Goal: Complete application form: Complete application form

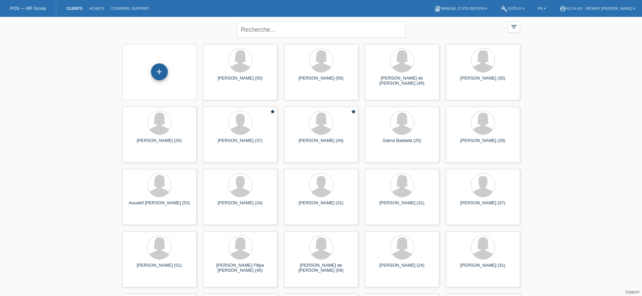
click at [161, 74] on div "+" at bounding box center [159, 71] width 17 height 17
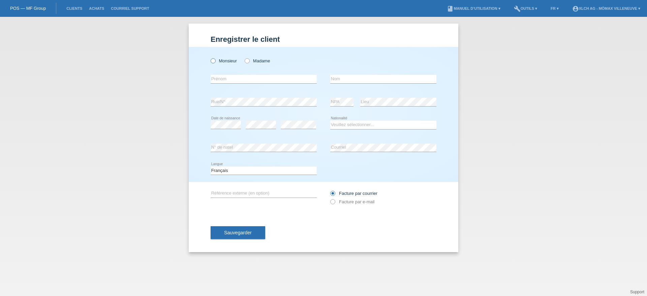
click at [210, 57] on icon at bounding box center [210, 57] width 0 height 0
click at [213, 60] on input "Monsieur" at bounding box center [213, 60] width 4 height 4
radio input "true"
click at [221, 78] on input "text" at bounding box center [264, 79] width 106 height 8
type input "[PERSON_NAME]"
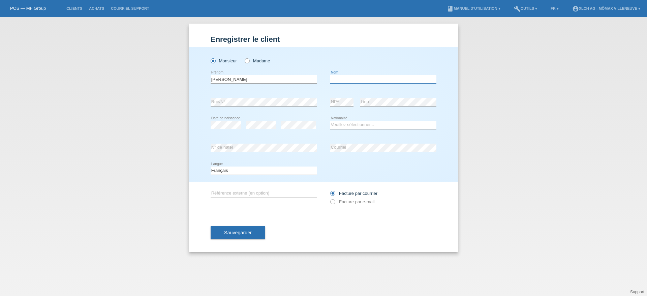
click at [356, 79] on input "text" at bounding box center [383, 79] width 106 height 8
type input "ARAUJO"
drag, startPoint x: 350, startPoint y: 80, endPoint x: 330, endPoint y: 81, distance: 20.3
click at [330, 81] on div "FABIO error Prénom ARAUJO error Nom" at bounding box center [324, 79] width 226 height 23
paste input "ARAUJO"
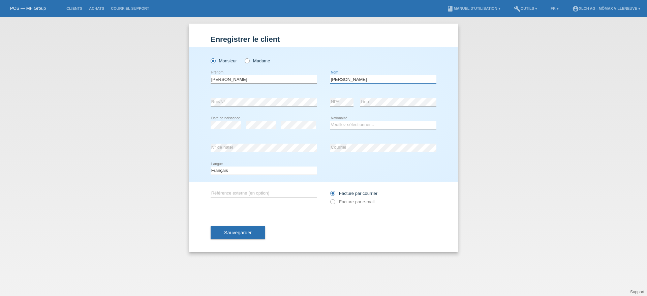
type input "[PERSON_NAME]"
click at [346, 124] on select "Veuillez sélectionner... Suisse Allemagne Autriche Liechtenstein ------------ A…" at bounding box center [383, 125] width 106 height 8
select select "PT"
click at [330, 121] on select "Veuillez sélectionner... Suisse Allemagne Autriche Liechtenstein ------------ A…" at bounding box center [383, 125] width 106 height 8
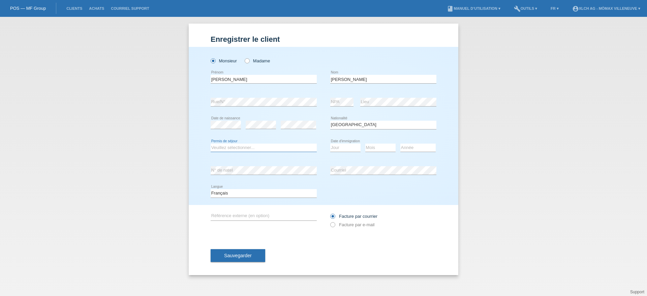
click at [233, 148] on select "Veuillez sélectionner... C B B - Statut de réfugié Autre" at bounding box center [264, 148] width 106 height 8
select select "B"
click at [211, 144] on select "Veuillez sélectionner... C B B - Statut de réfugié Autre" at bounding box center [264, 148] width 106 height 8
click at [352, 148] on select "Jour 01 02 03 04 05 06 07 08 09 10 11" at bounding box center [345, 148] width 30 height 8
select select "13"
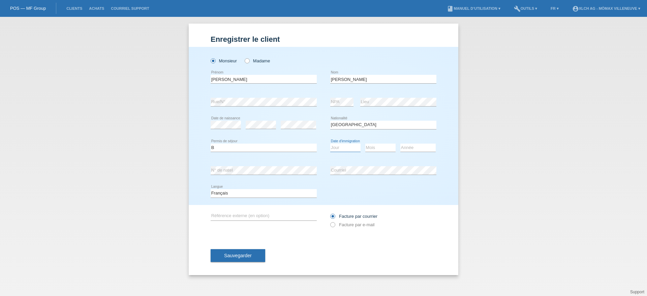
click at [330, 144] on select "Jour 01 02 03 04 05 06 07 08 09 10 11" at bounding box center [345, 148] width 30 height 8
click at [379, 149] on select "Mois 01 02 03 04 05 06 07 08 09 10 11" at bounding box center [380, 148] width 30 height 8
select select "12"
click at [365, 144] on select "Mois 01 02 03 04 05 06 07 08 09 10 11" at bounding box center [380, 148] width 30 height 8
click at [415, 150] on select "Année 2025 2024 2023 2022 2021 2020 2019 2018 2017 2016 2015 2014 2013 2012 201…" at bounding box center [417, 148] width 35 height 8
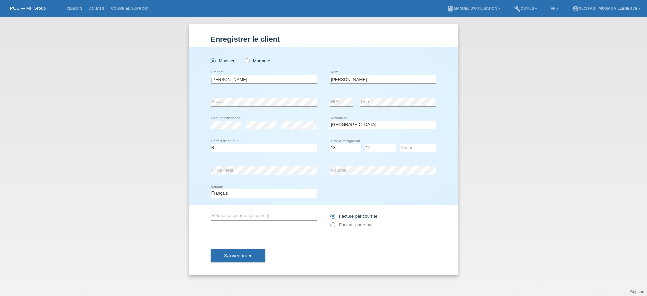
select select "2013"
click at [400, 144] on select "Année 2025 2024 2023 2022 2021 2020 2019 2018 2017 2016 2015 2014 2013 2012 201…" at bounding box center [417, 148] width 35 height 8
click at [254, 257] on button "Sauvegarder" at bounding box center [238, 255] width 55 height 13
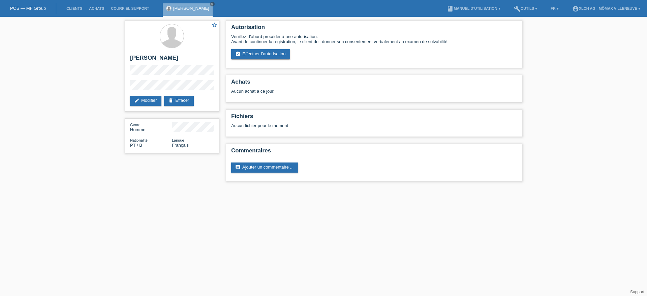
click at [576, 121] on div "star_border [PERSON_NAME] edit Modifier delete Effacer Genre Homme Nationalité …" at bounding box center [323, 102] width 647 height 171
click at [270, 53] on link "assignment_turned_in Effectuer l’autorisation" at bounding box center [260, 54] width 59 height 10
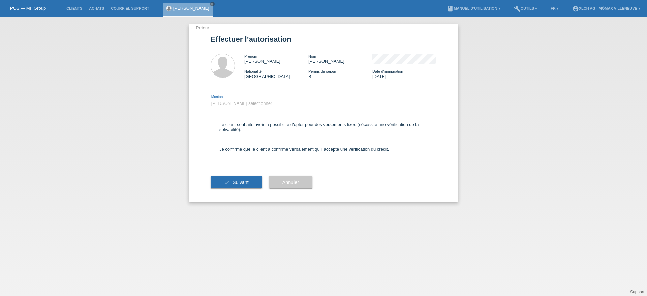
click at [237, 100] on select "Veuillez sélectionner CHF 1.00 - CHF 499.00 CHF 500.00 - CHF 1'999.00 CHF 2'000…" at bounding box center [264, 103] width 106 height 8
select select "3"
click at [211, 99] on select "Veuillez sélectionner CHF 1.00 - CHF 499.00 CHF 500.00 - CHF 1'999.00 CHF 2'000…" at bounding box center [264, 103] width 106 height 8
click at [215, 126] on icon at bounding box center [213, 124] width 4 height 4
click at [215, 126] on input "Le client souhaite avoir la possibilité d'opter pour des versements fixes (néce…" at bounding box center [213, 124] width 4 height 4
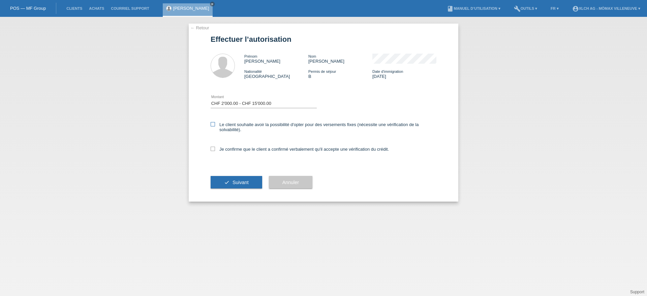
checkbox input "true"
click at [214, 149] on icon at bounding box center [213, 149] width 4 height 4
click at [214, 149] on input "Je confirme que le client a confirmé verbalement qu'il accepte une vérification…" at bounding box center [213, 149] width 4 height 4
checkbox input "true"
click at [238, 183] on span "Suivant" at bounding box center [241, 182] width 16 height 5
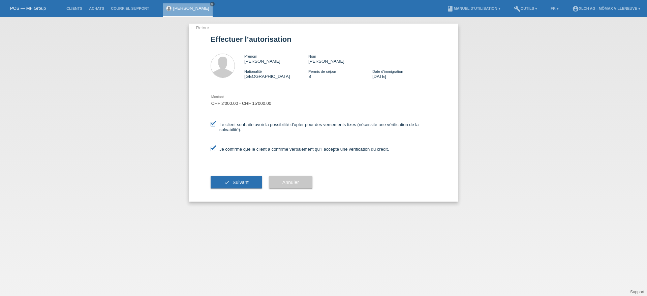
select select "3"
click at [213, 122] on icon at bounding box center [213, 124] width 4 height 4
click at [213, 122] on input "Le client souhaite avoir la possibilité d'opter pour des versements fixes (néce…" at bounding box center [213, 124] width 4 height 4
checkbox input "false"
click at [212, 147] on icon at bounding box center [213, 149] width 4 height 4
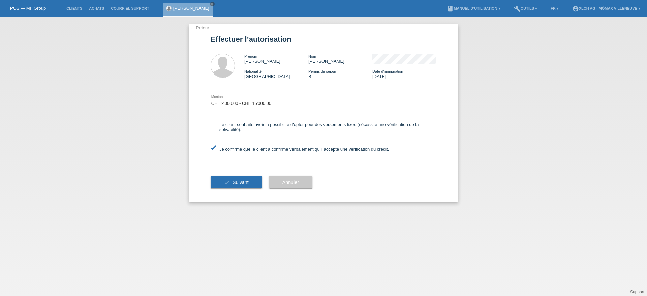
click at [212, 147] on input "Je confirme que le client a confirmé verbalement qu'il accepte une vérification…" at bounding box center [213, 149] width 4 height 4
click at [237, 182] on span "Suivant" at bounding box center [241, 182] width 16 height 5
click at [215, 148] on label "Je confirme que le client a confirmé verbalement qu'il accepte une vérification…" at bounding box center [300, 149] width 178 height 5
click at [215, 148] on input "Je confirme que le client a confirmé verbalement qu'il accepte une vérification…" at bounding box center [213, 149] width 4 height 4
checkbox input "true"
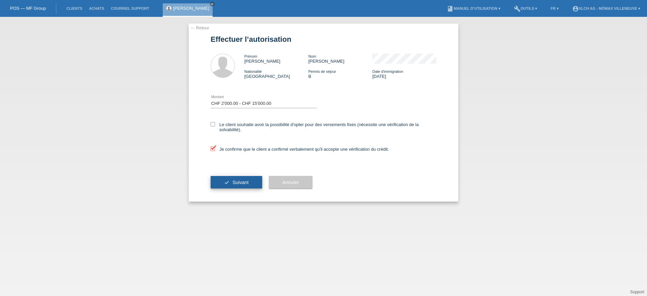
click at [246, 186] on button "check Suivant" at bounding box center [237, 182] width 52 height 13
click at [286, 100] on select "Veuillez sélectionner CHF 1.00 - CHF 499.00 CHF 500.00 - CHF 1'999.00 CHF 2'000…" at bounding box center [264, 103] width 106 height 8
select select "2"
click at [211, 99] on select "Veuillez sélectionner CHF 1.00 - CHF 499.00 CHF 500.00 - CHF 1'999.00 CHF 2'000…" at bounding box center [264, 103] width 106 height 8
click at [242, 183] on span "Suivant" at bounding box center [241, 182] width 16 height 5
